Goal: Information Seeking & Learning: Learn about a topic

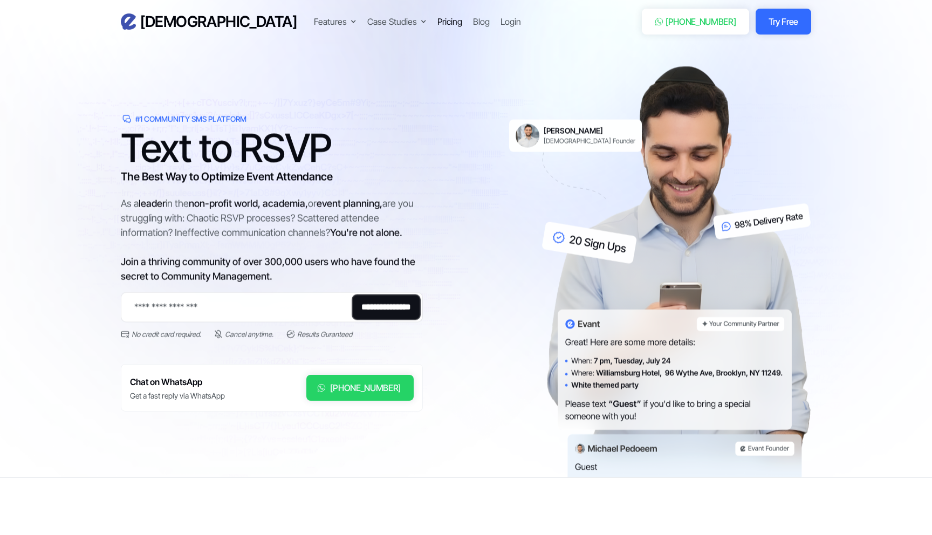
click at [437, 22] on div "Pricing" at bounding box center [449, 21] width 25 height 13
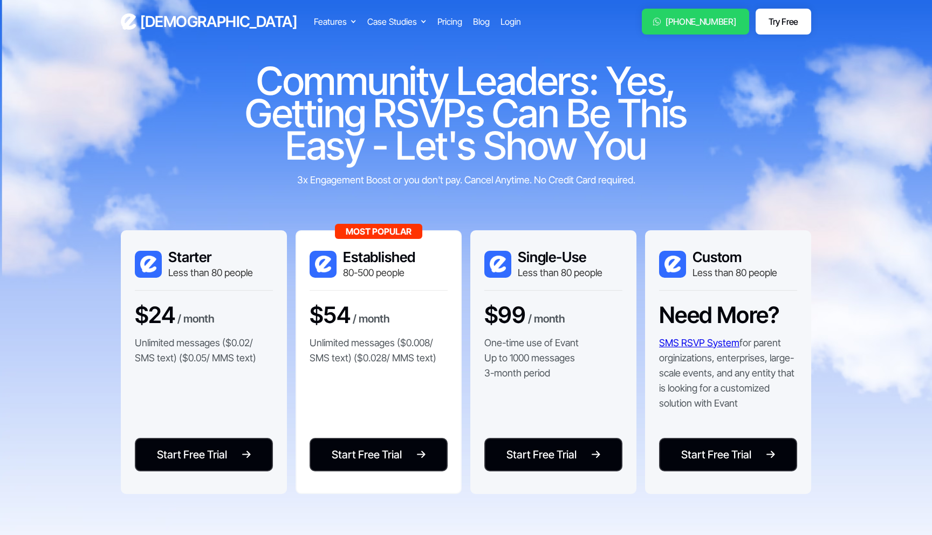
click at [164, 25] on h3 "[DEMOGRAPHIC_DATA]" at bounding box center [218, 21] width 156 height 19
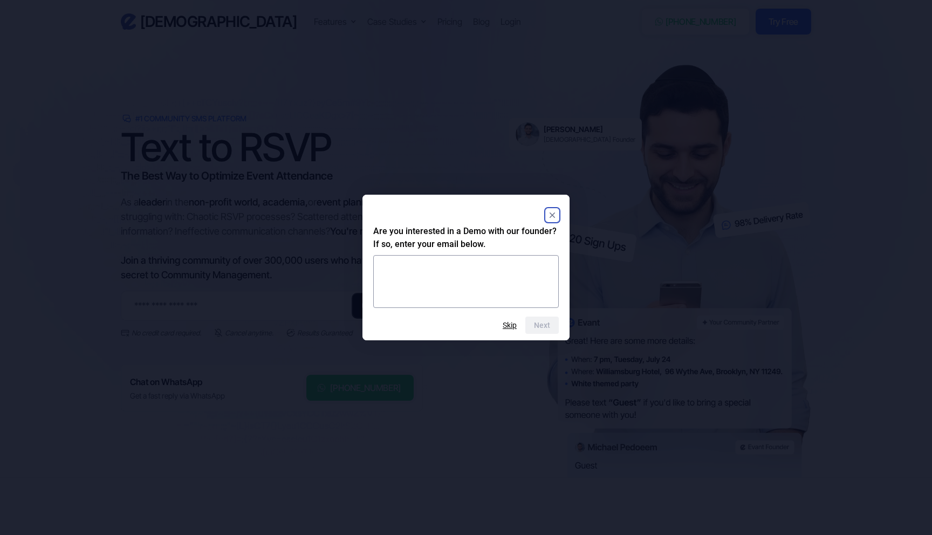
click at [505, 174] on html "Evant Features Text-to-RSVP & Event Check-In Targeted Messaging & Scheduled Sen…" at bounding box center [466, 267] width 932 height 535
click at [550, 210] on rect "Close" at bounding box center [552, 215] width 13 height 13
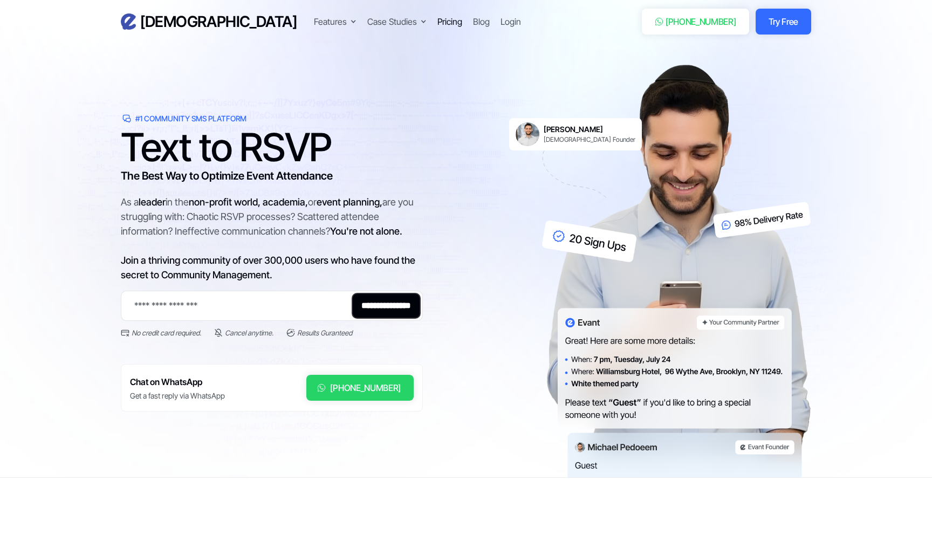
click at [437, 21] on div "Pricing" at bounding box center [449, 21] width 25 height 13
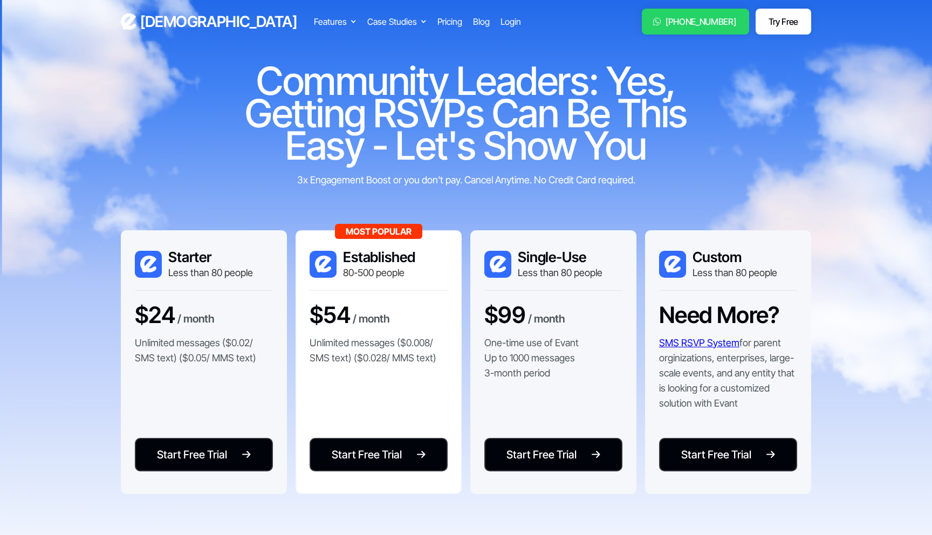
click at [167, 26] on h3 "[DEMOGRAPHIC_DATA]" at bounding box center [218, 21] width 156 height 19
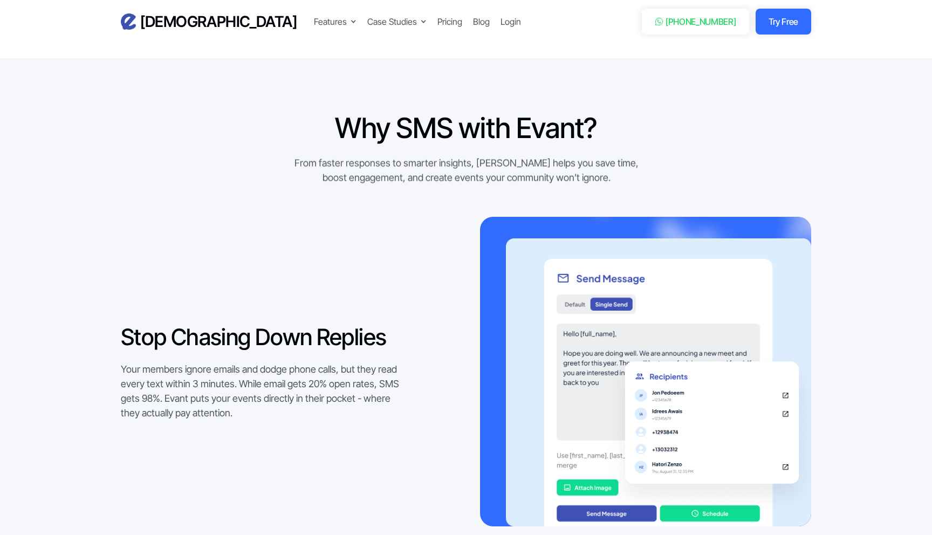
scroll to position [812, 0]
